Goal: Task Accomplishment & Management: Manage account settings

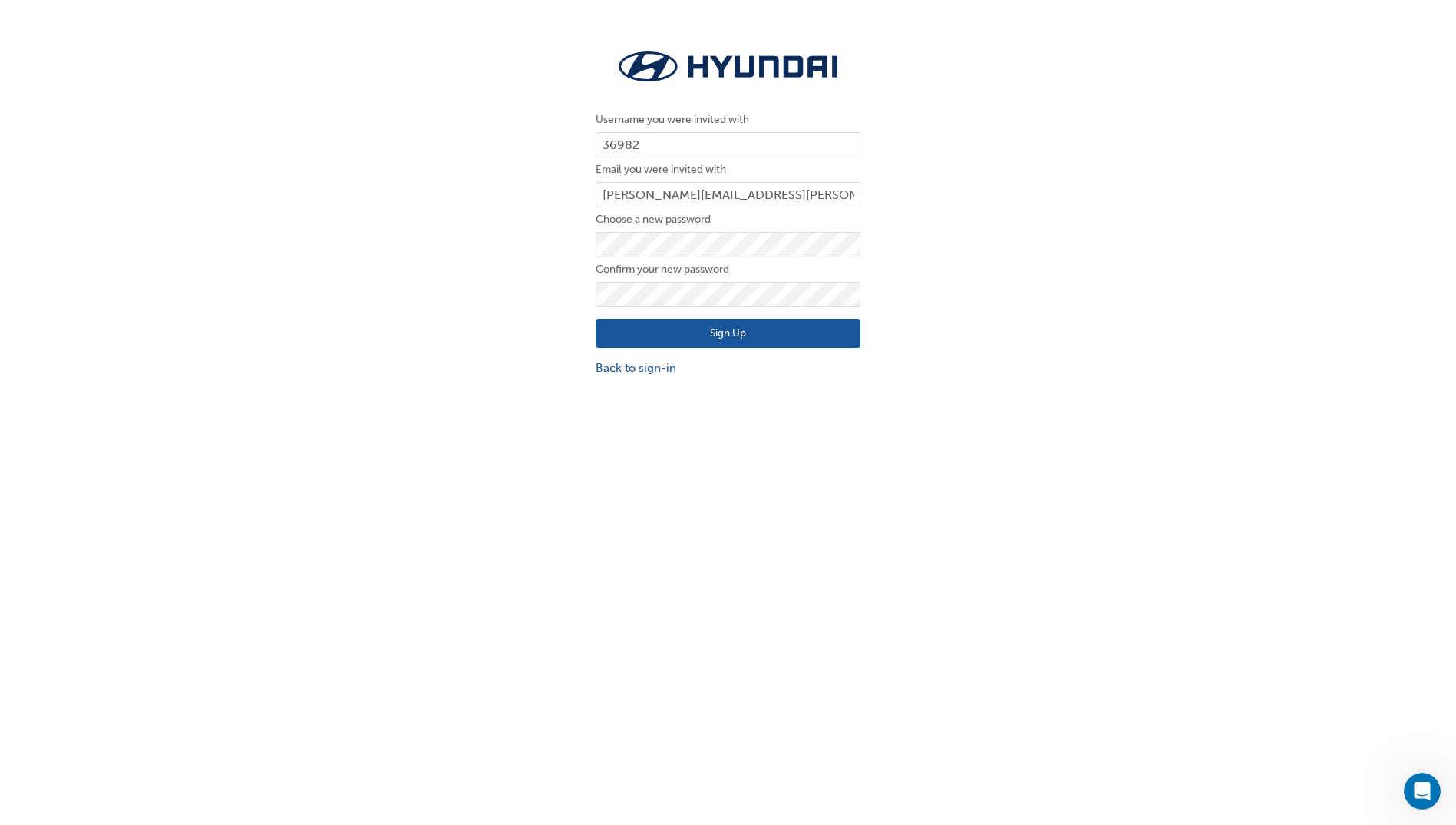
click at [712, 339] on button "Sign Up" at bounding box center [728, 332] width 265 height 29
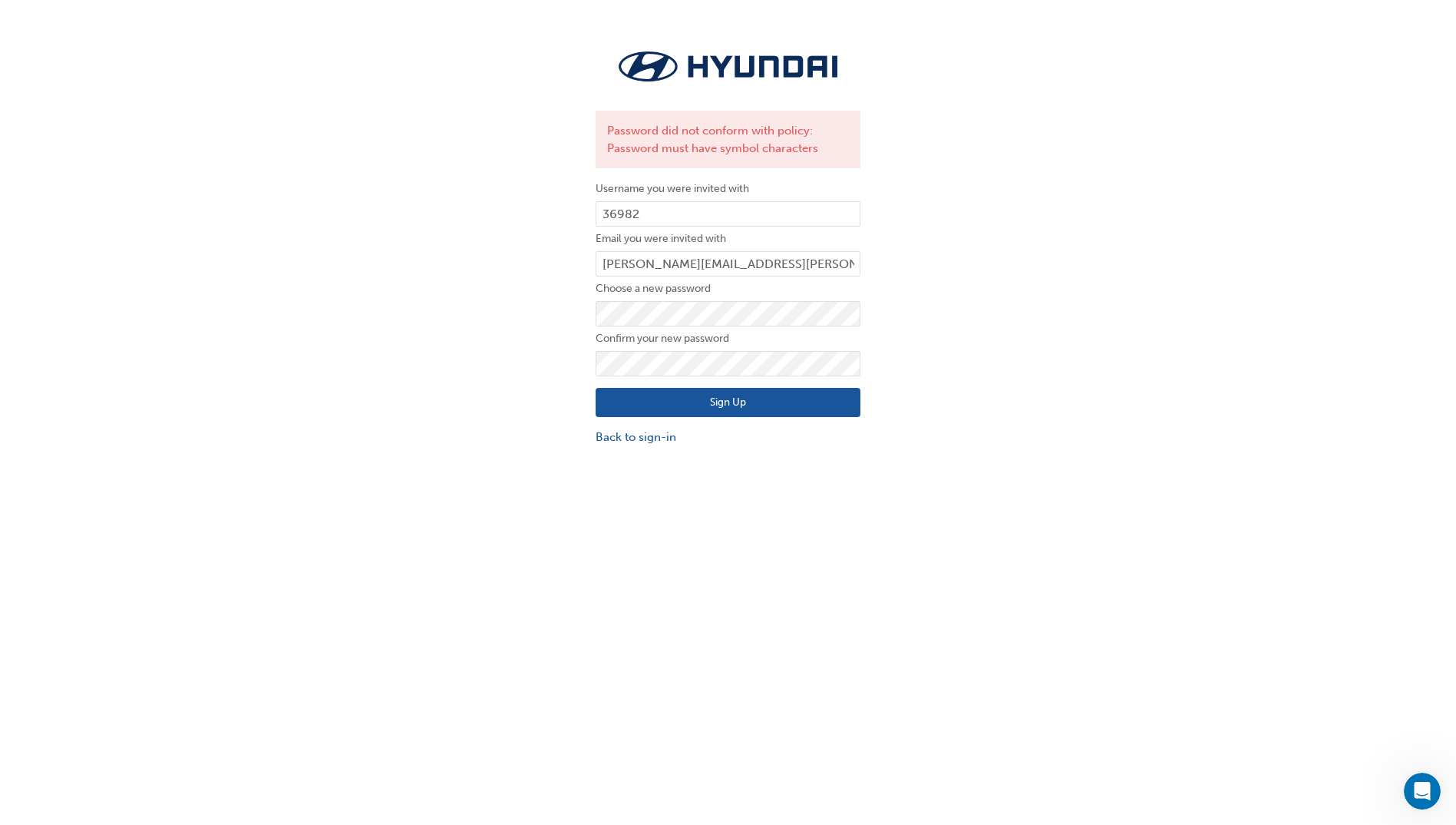
click at [770, 410] on button "Sign Up" at bounding box center [728, 402] width 265 height 29
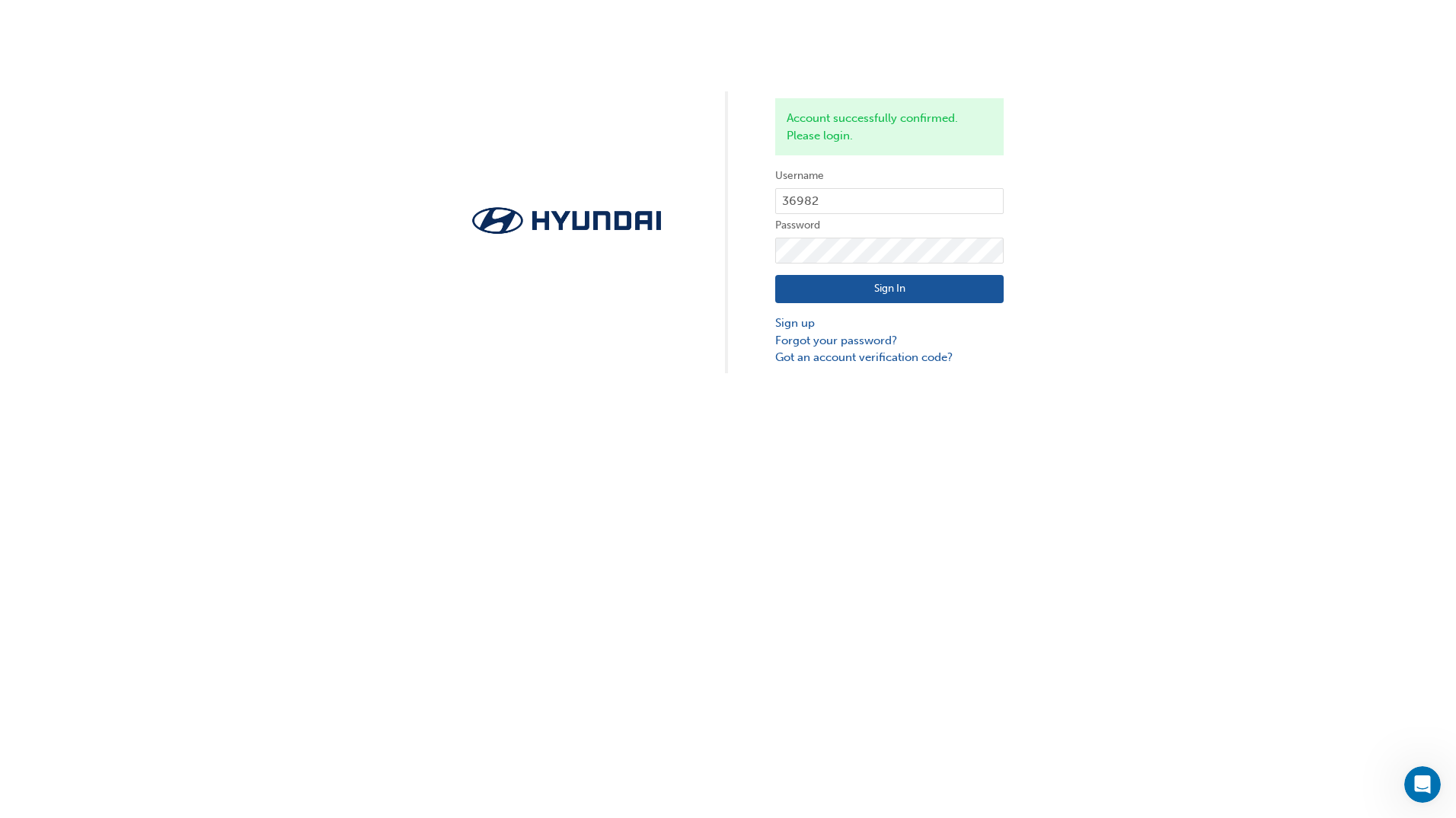
click at [911, 295] on button "Sign In" at bounding box center [890, 289] width 229 height 29
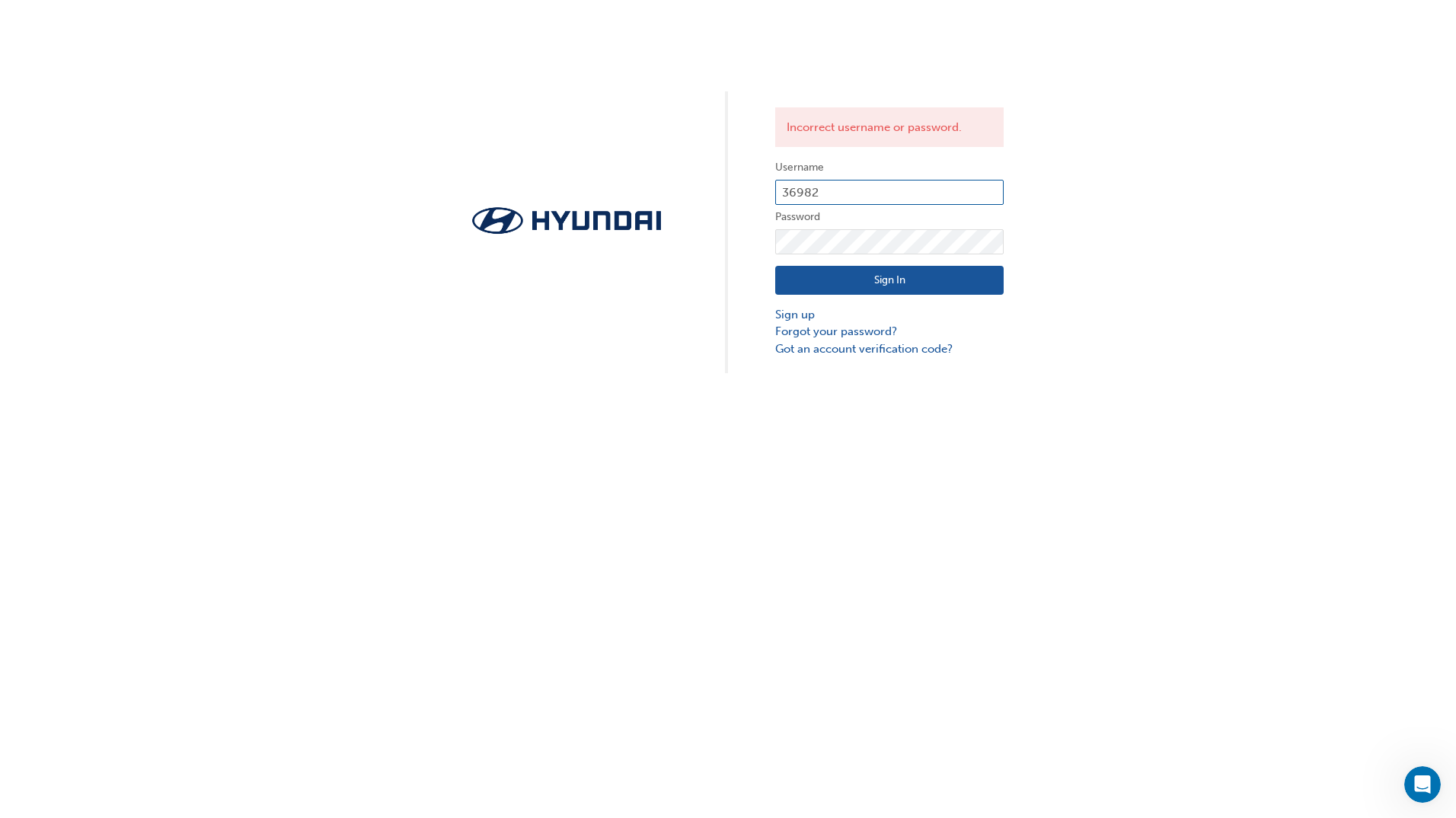
click at [883, 194] on input "36982" at bounding box center [890, 192] width 229 height 26
click at [707, 291] on div "Incorrect username or password. Username 36982 Password Sign In Sign up Forgot …" at bounding box center [728, 186] width 1456 height 373
click button "Sign In" at bounding box center [890, 279] width 229 height 29
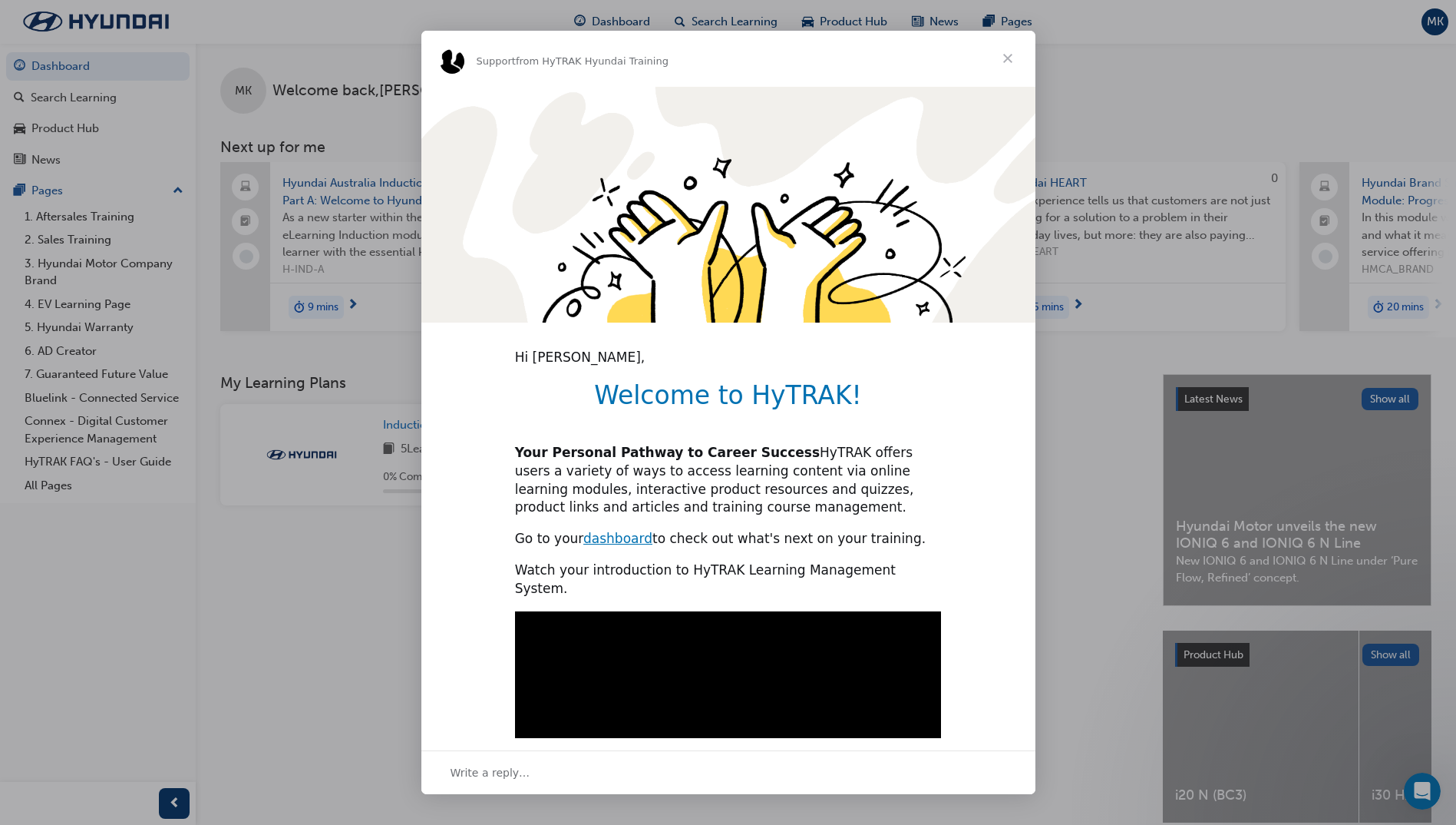
type input "1870781"
click at [1004, 55] on span "Close" at bounding box center [1007, 58] width 55 height 55
